Goal: Task Accomplishment & Management: Use online tool/utility

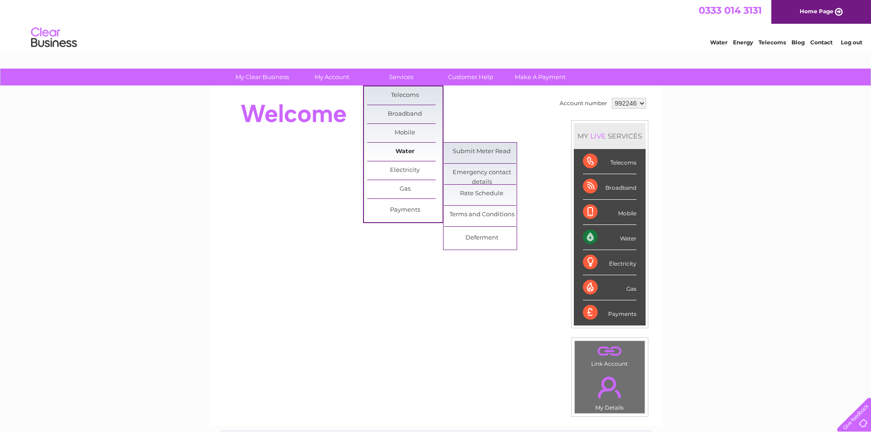
click at [414, 153] on link "Water" at bounding box center [404, 152] width 75 height 18
click at [482, 158] on link "Submit Meter Read" at bounding box center [481, 152] width 75 height 18
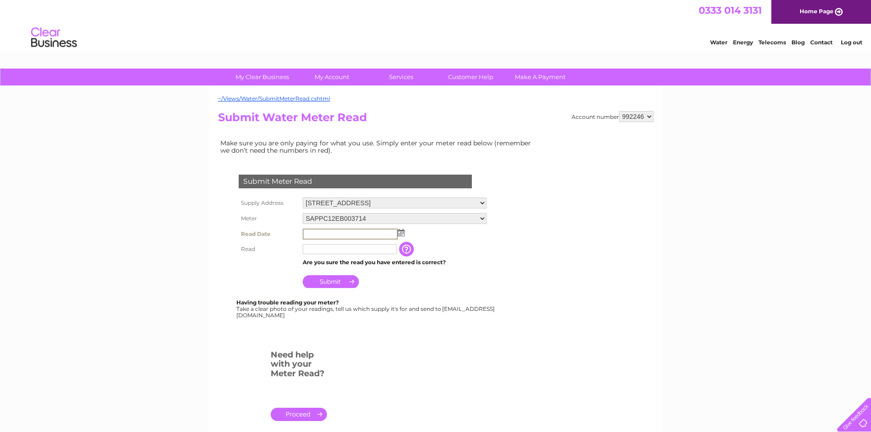
click at [354, 231] on input "text" at bounding box center [350, 234] width 95 height 11
click at [401, 234] on img at bounding box center [400, 232] width 7 height 7
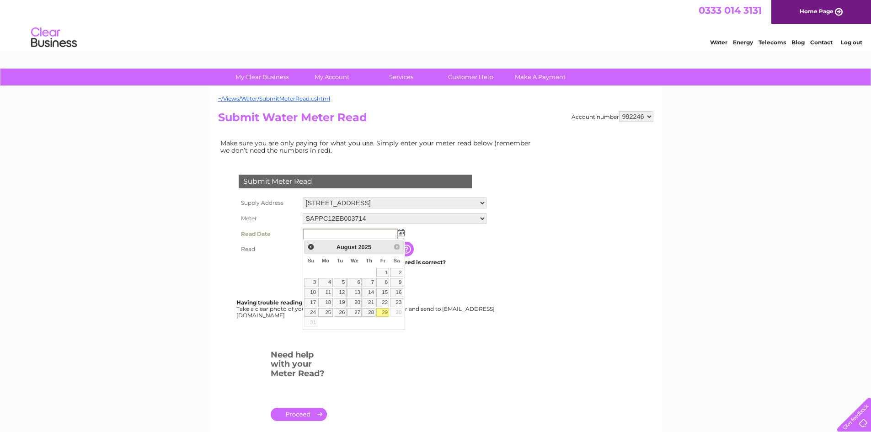
click at [384, 312] on link "29" at bounding box center [382, 312] width 13 height 9
type input "2025/08/29"
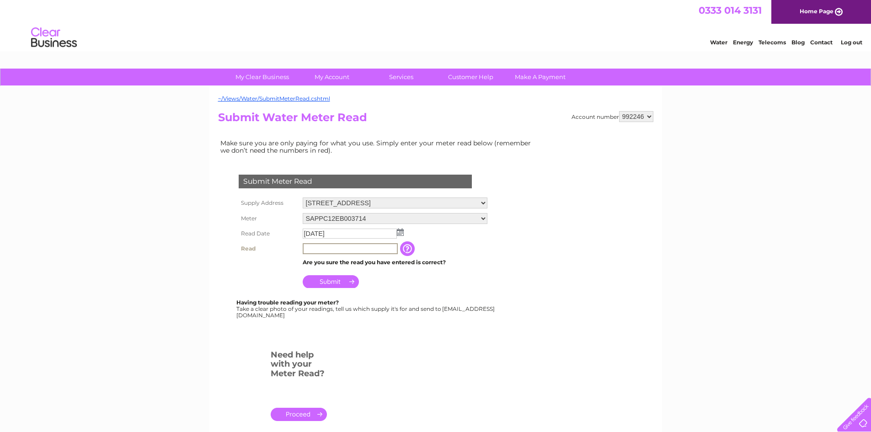
click at [320, 249] on input "text" at bounding box center [350, 248] width 95 height 11
type input "14304"
click at [329, 279] on input "Submit" at bounding box center [331, 280] width 56 height 13
